Goal: Task Accomplishment & Management: Complete application form

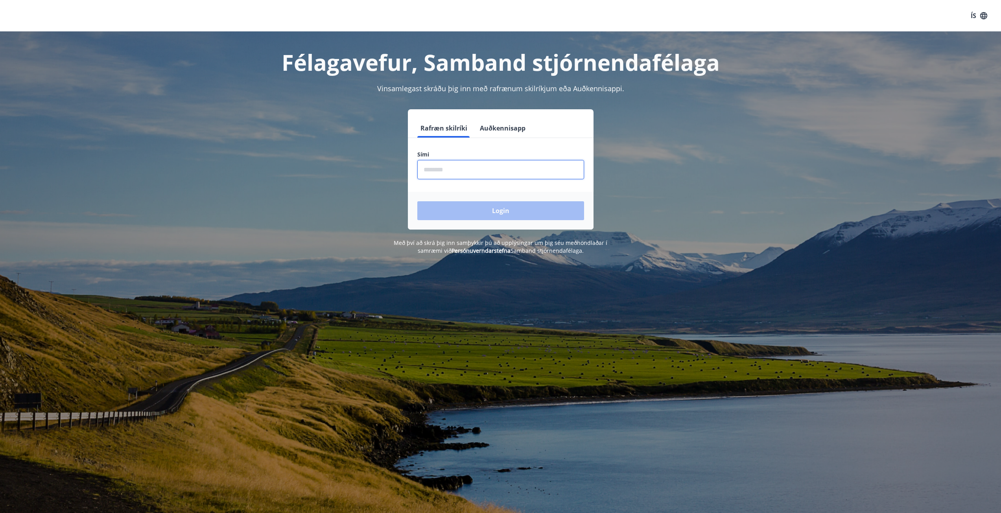
click at [492, 172] on input "phone" at bounding box center [500, 169] width 167 height 19
type input "********"
click at [417, 201] on button "Login" at bounding box center [500, 210] width 167 height 19
